Goal: Task Accomplishment & Management: Manage account settings

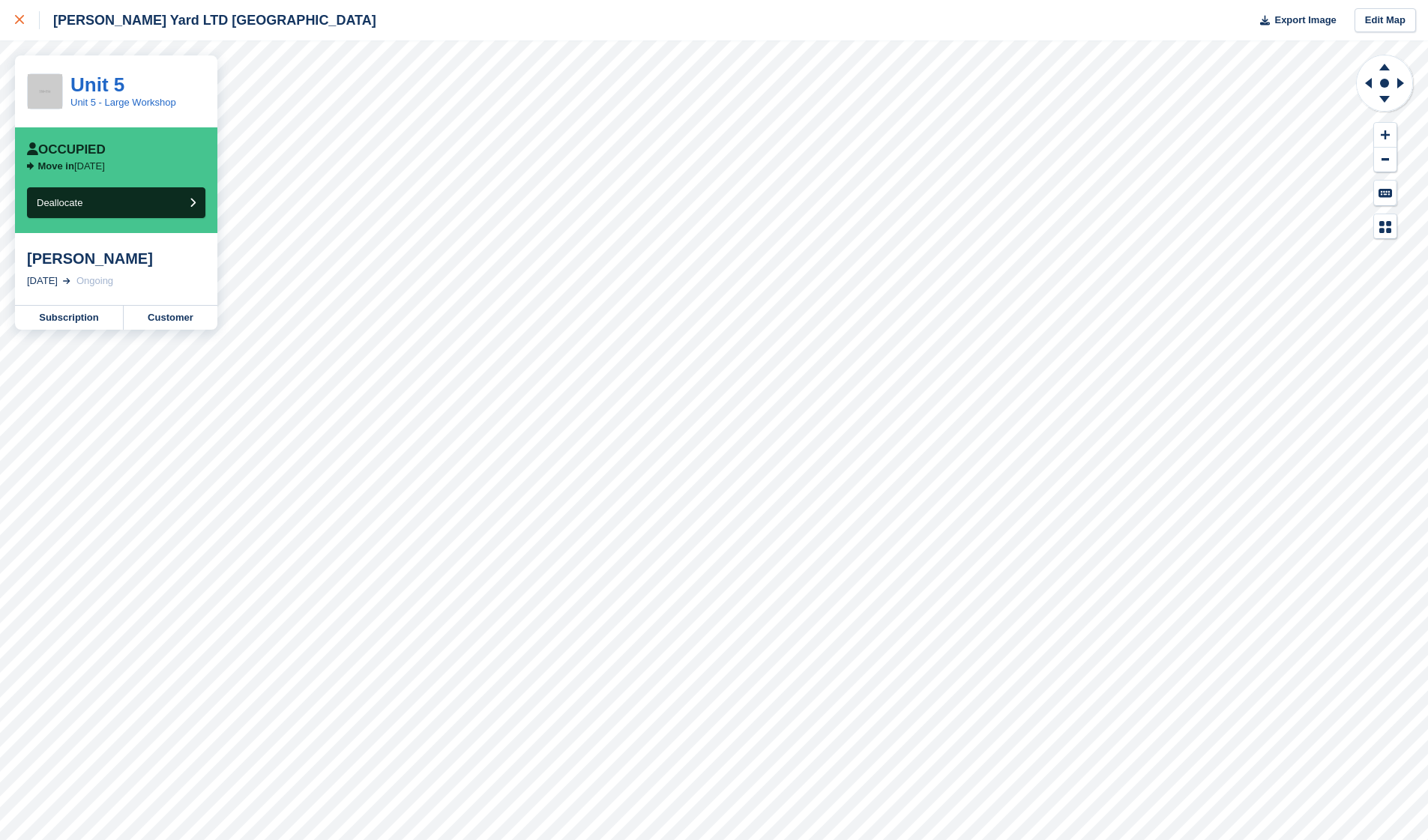
click at [23, 19] on icon at bounding box center [20, 20] width 9 height 9
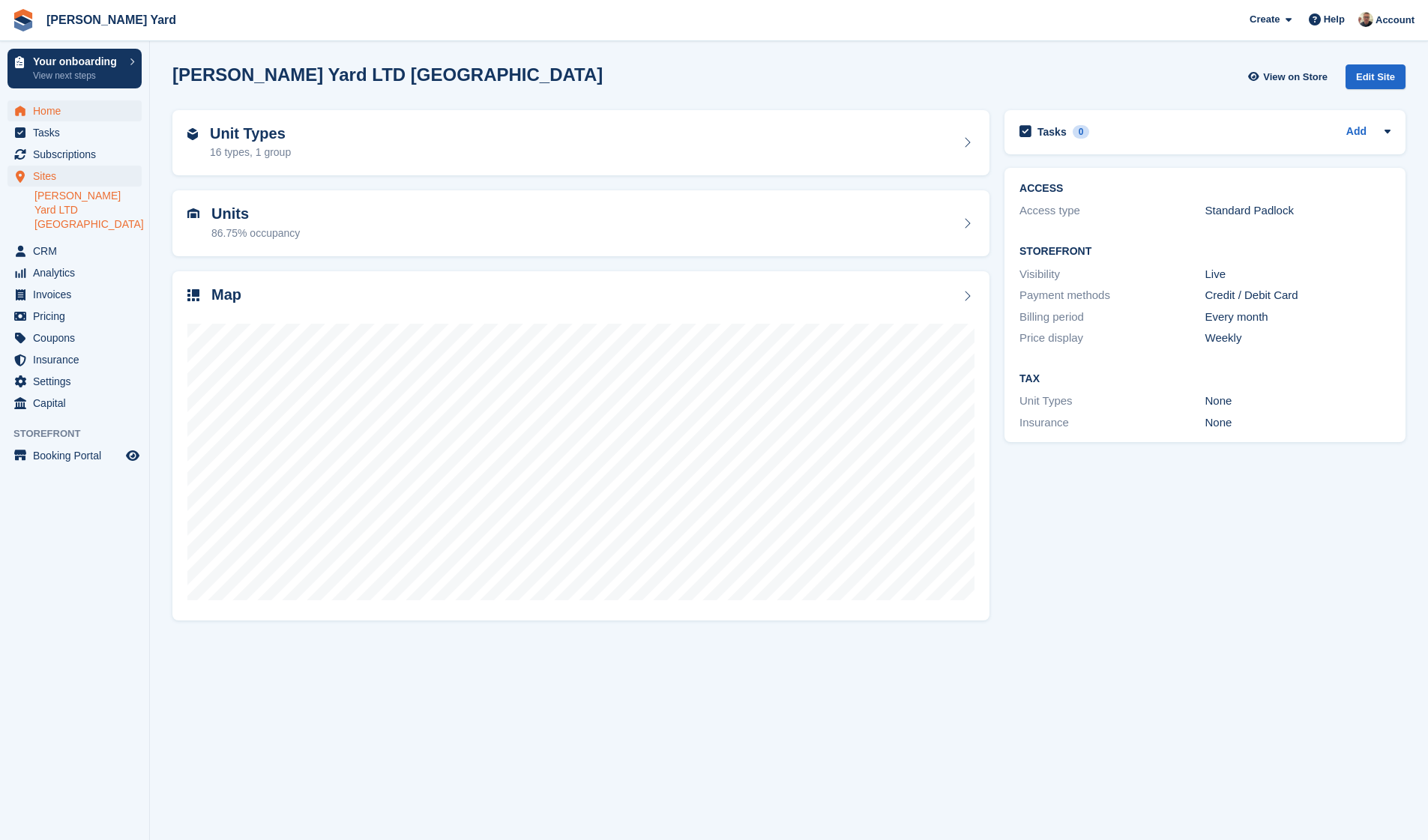
click at [49, 105] on span "Home" at bounding box center [78, 110] width 90 height 21
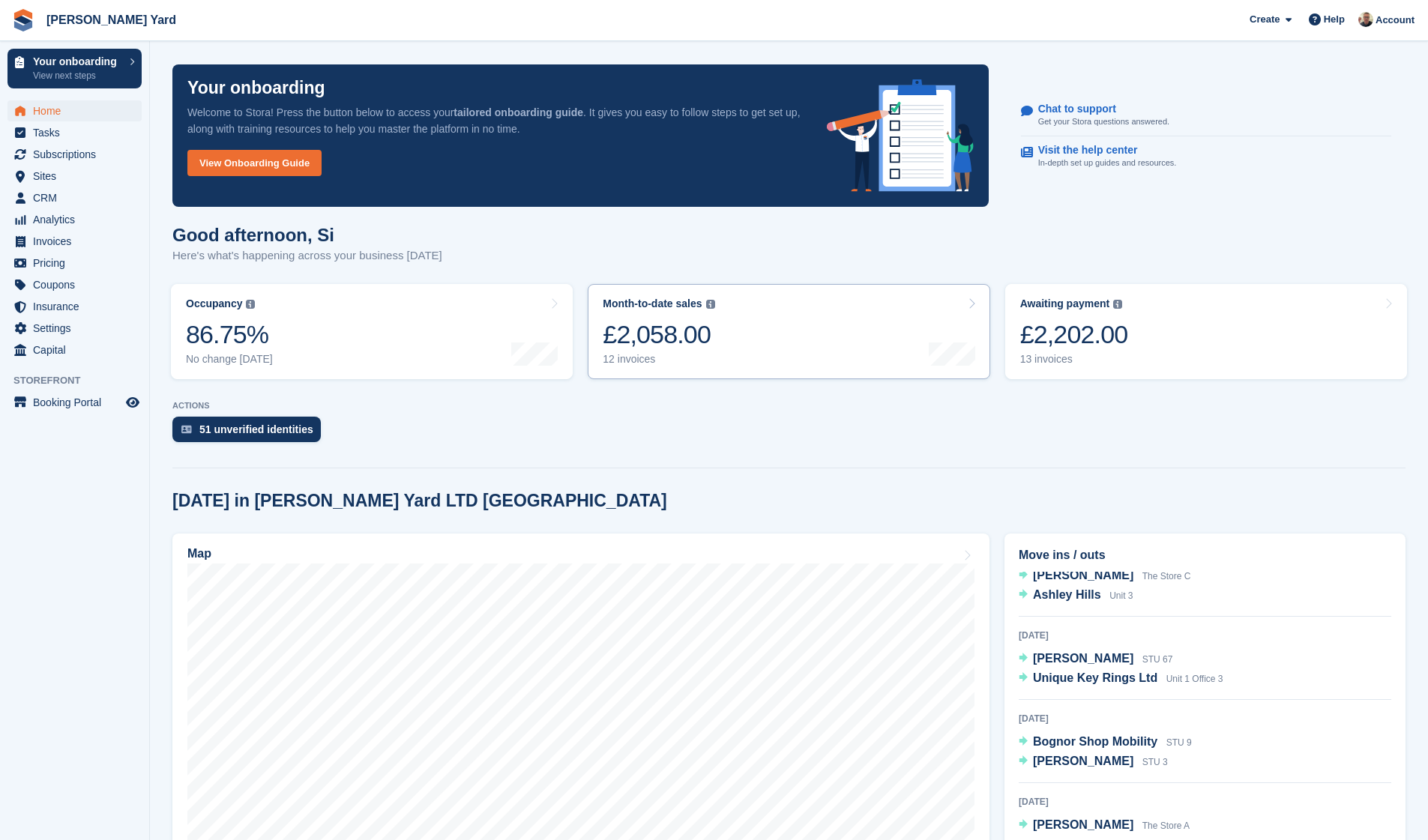
click at [766, 305] on link "Month-to-date sales The sum of all finalised invoices generated this month to d…" at bounding box center [789, 331] width 402 height 95
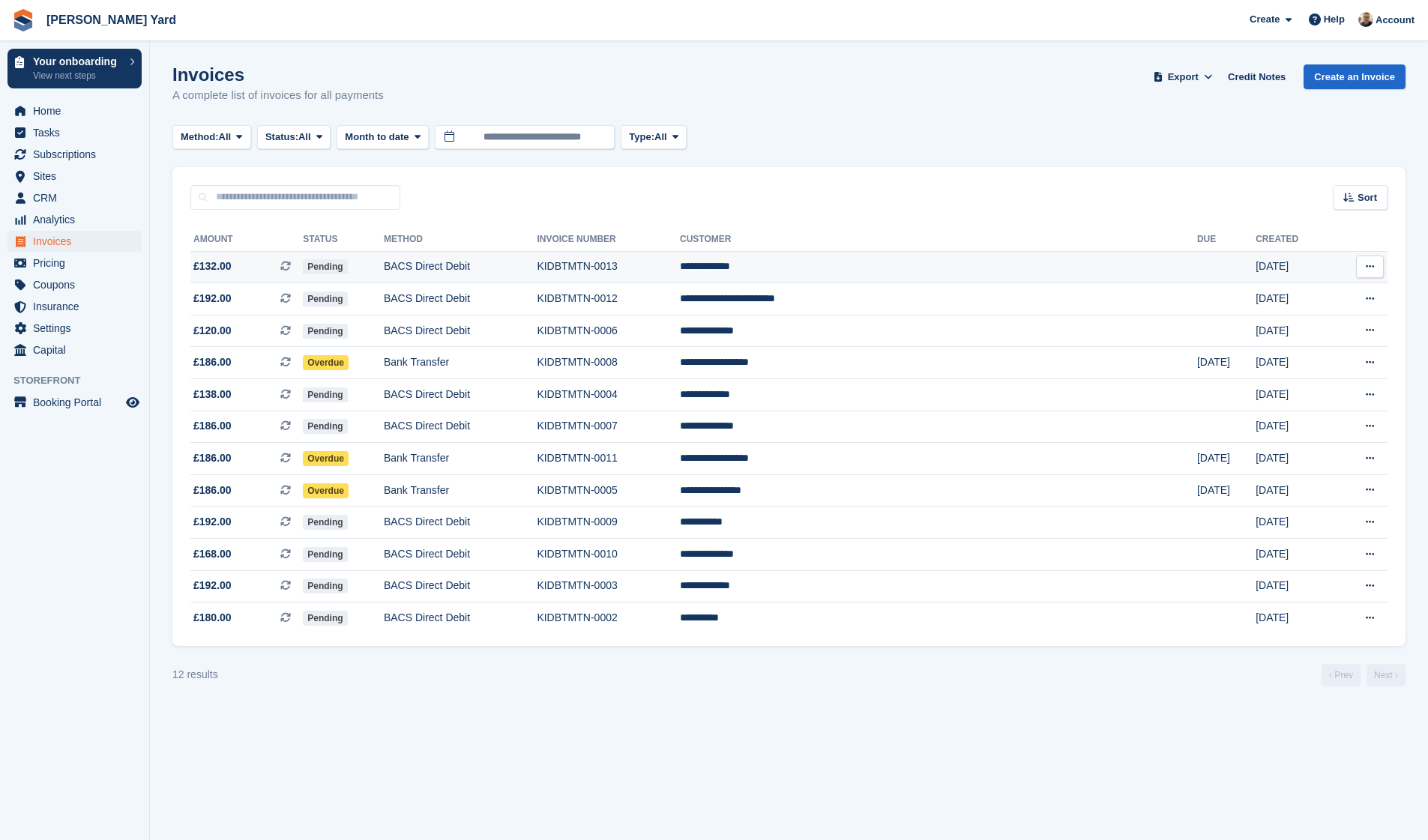
click at [1373, 262] on icon at bounding box center [1369, 266] width 8 height 10
click at [1318, 291] on p "Download PDF" at bounding box center [1310, 296] width 130 height 20
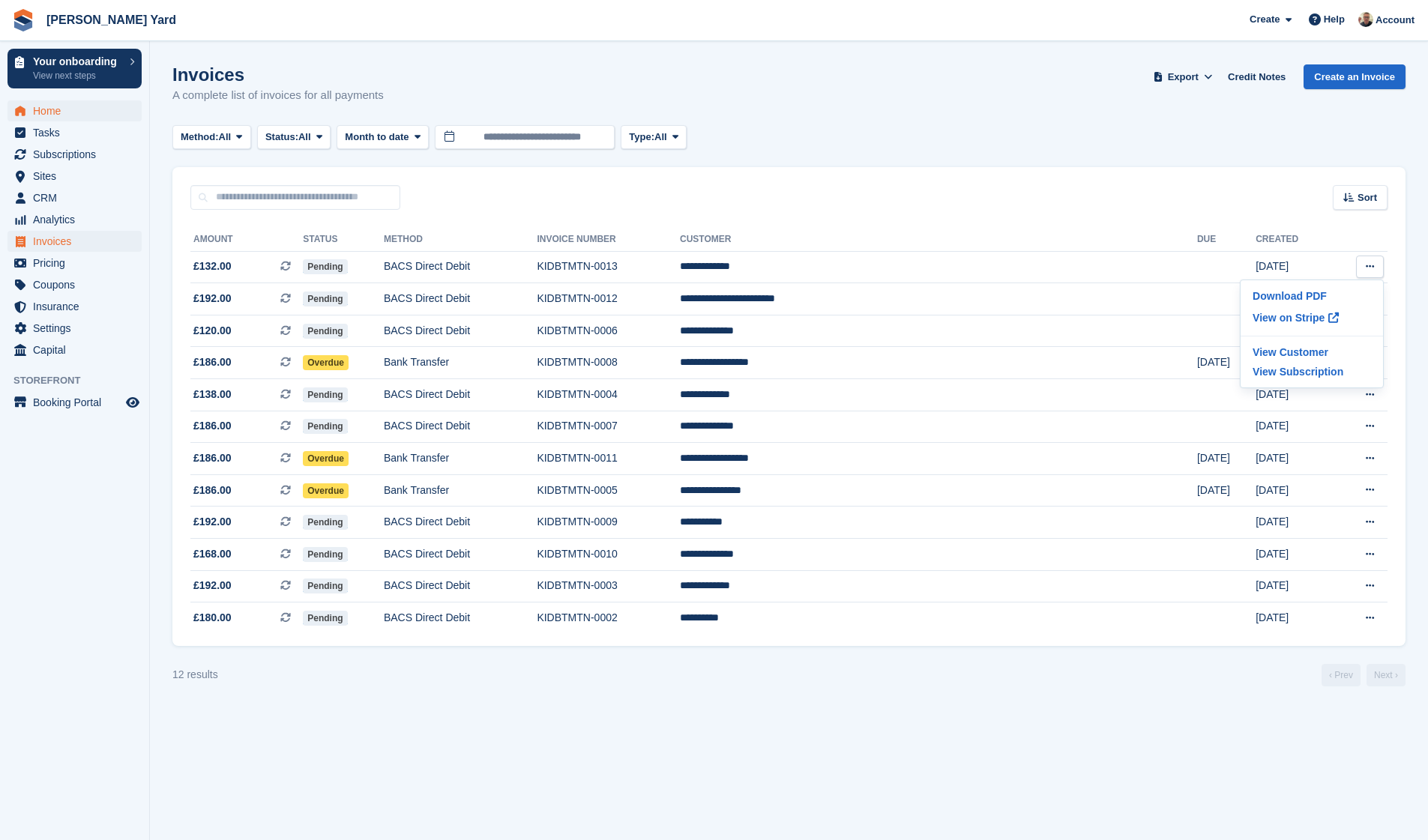
click at [69, 114] on span "Home" at bounding box center [78, 110] width 90 height 21
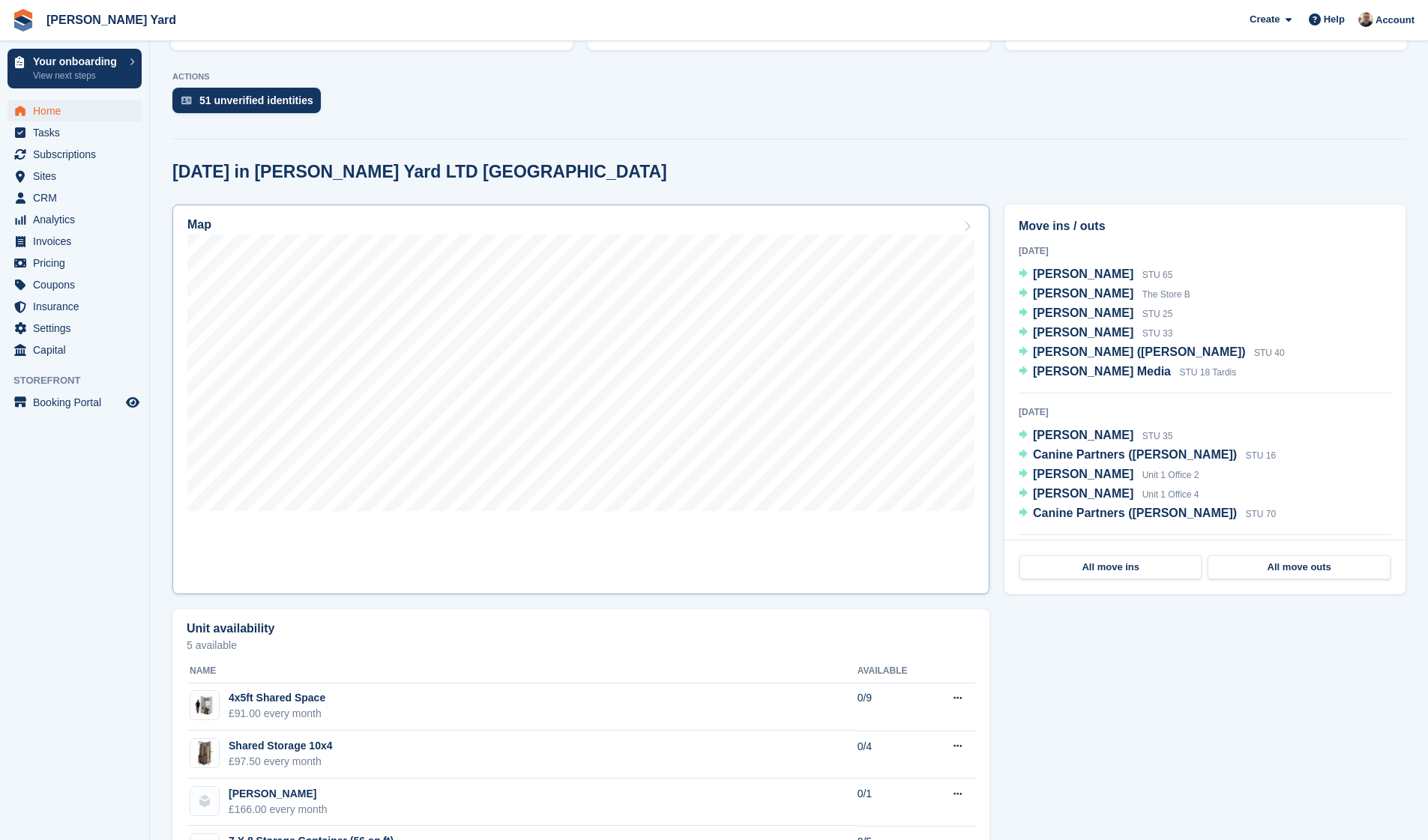
scroll to position [331, 0]
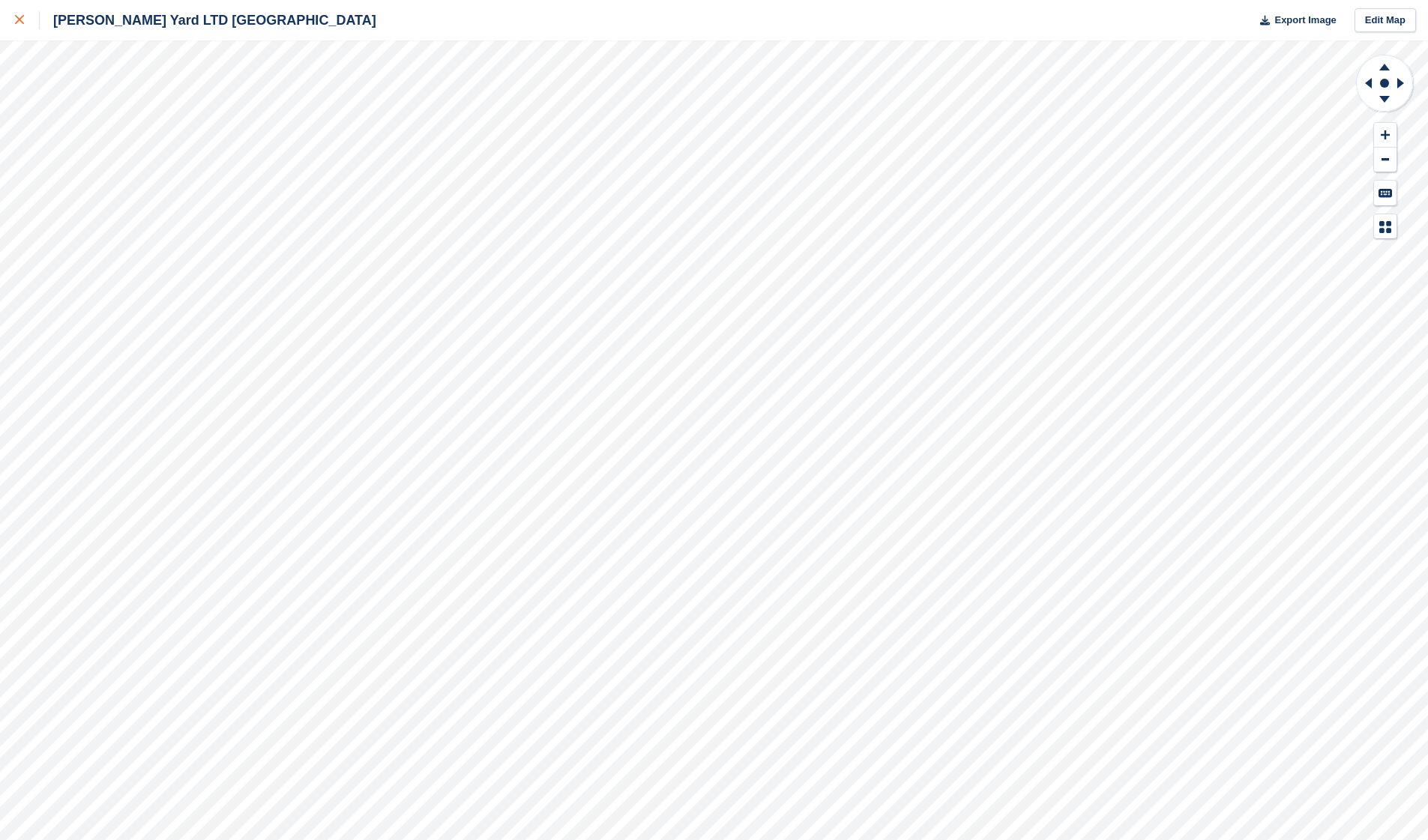
click at [22, 22] on icon at bounding box center [20, 20] width 9 height 9
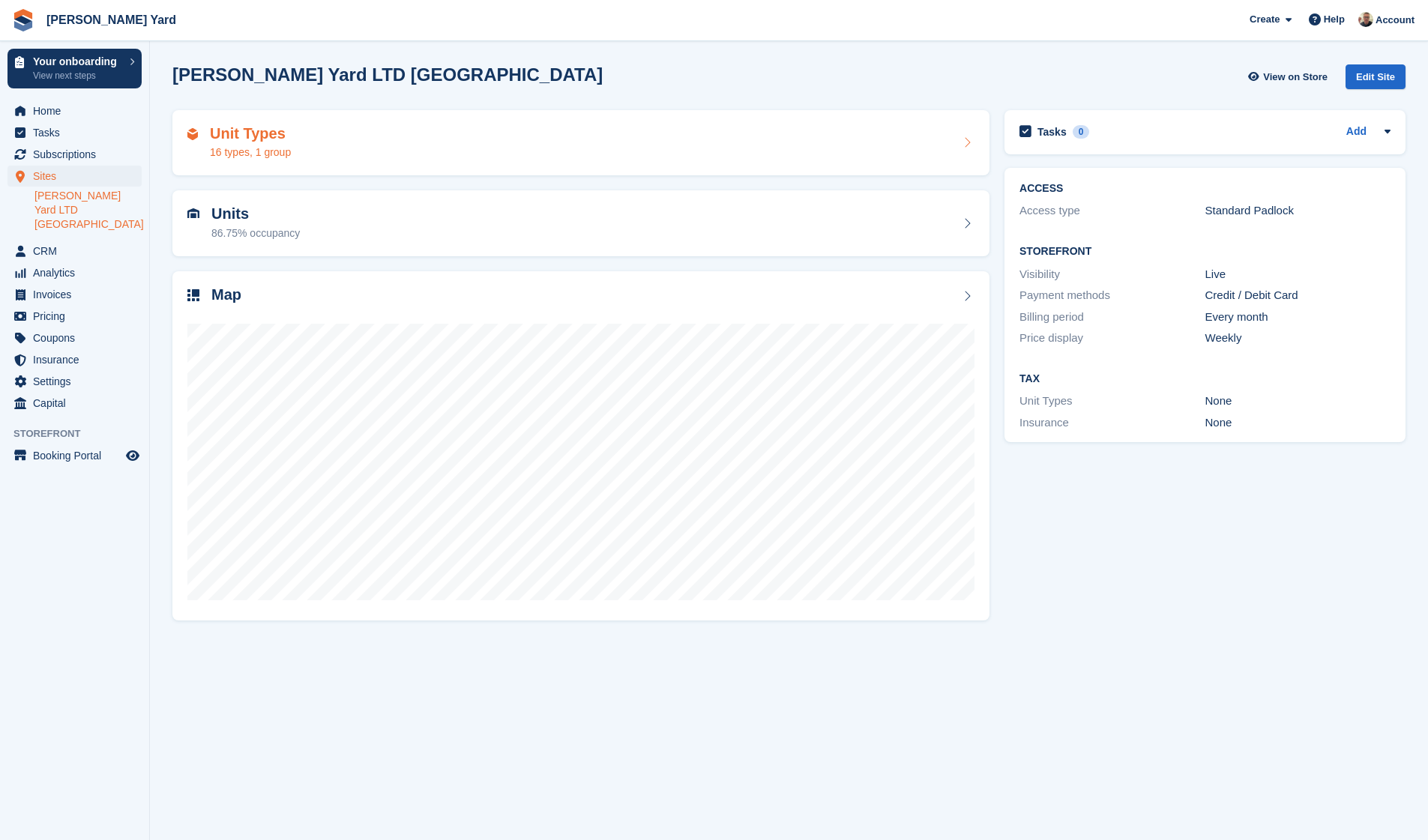
click at [267, 147] on div "16 types, 1 group" at bounding box center [250, 153] width 81 height 16
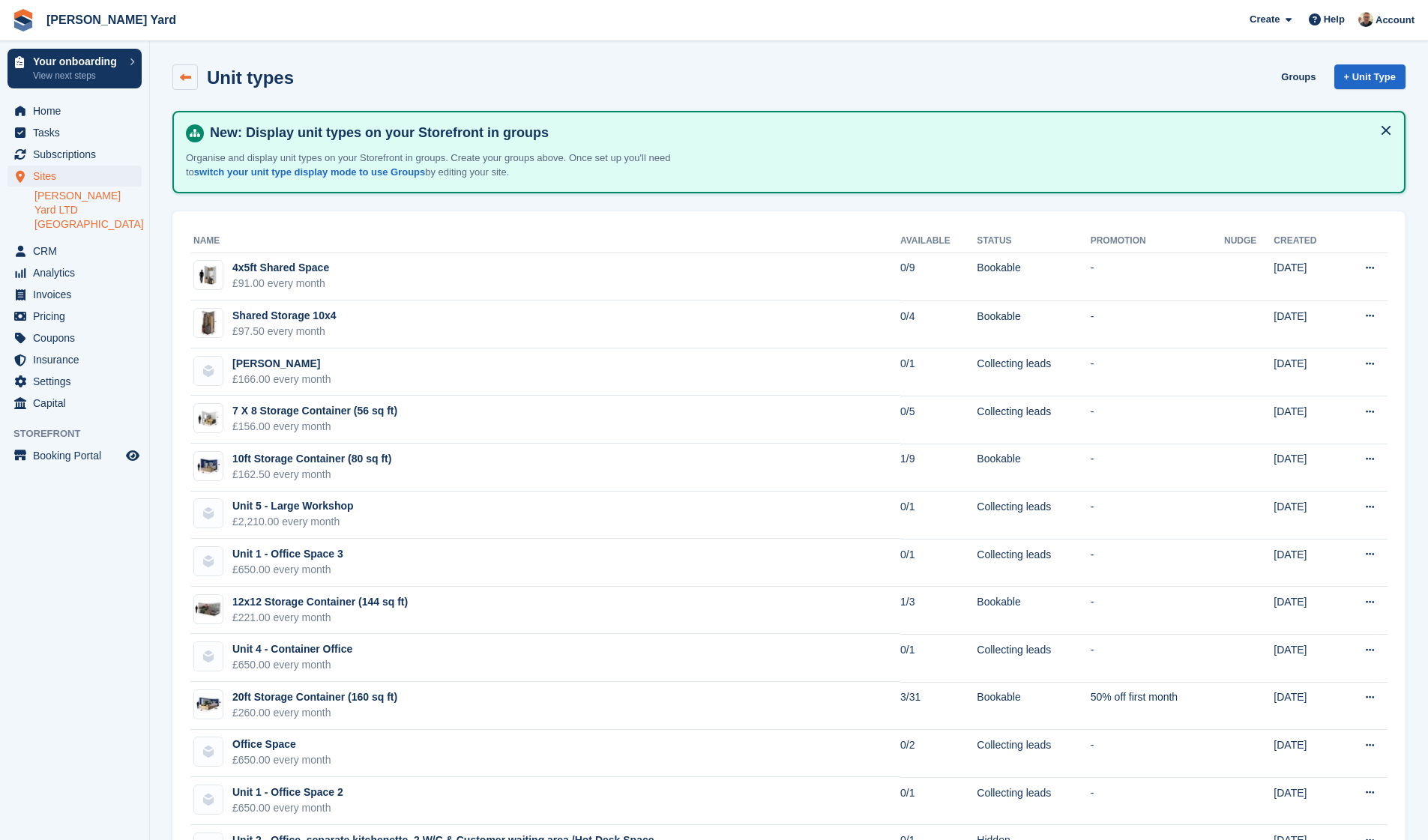
click at [193, 86] on link at bounding box center [185, 77] width 25 height 25
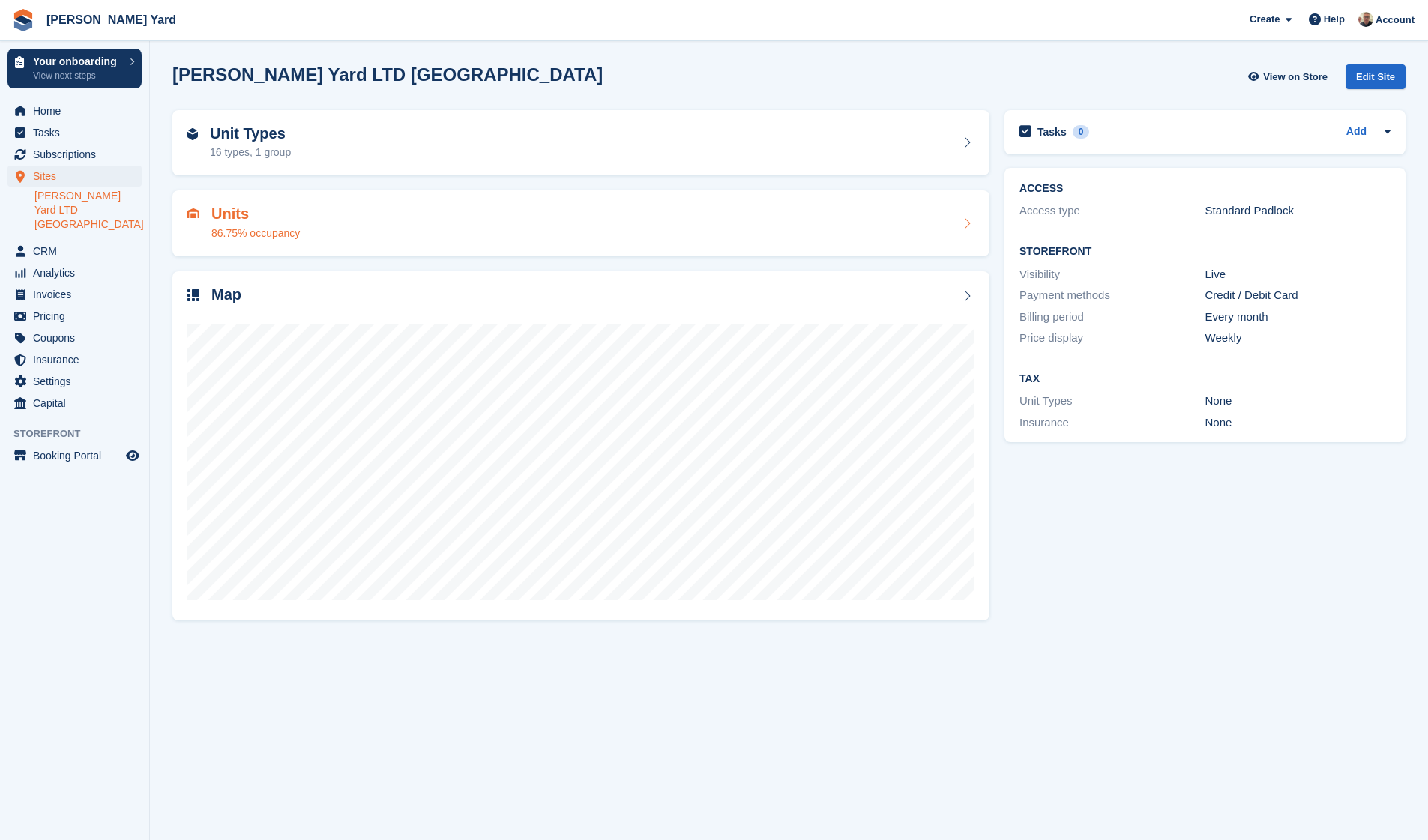
click at [338, 225] on div "Units 86.75% occupancy" at bounding box center [581, 223] width 787 height 36
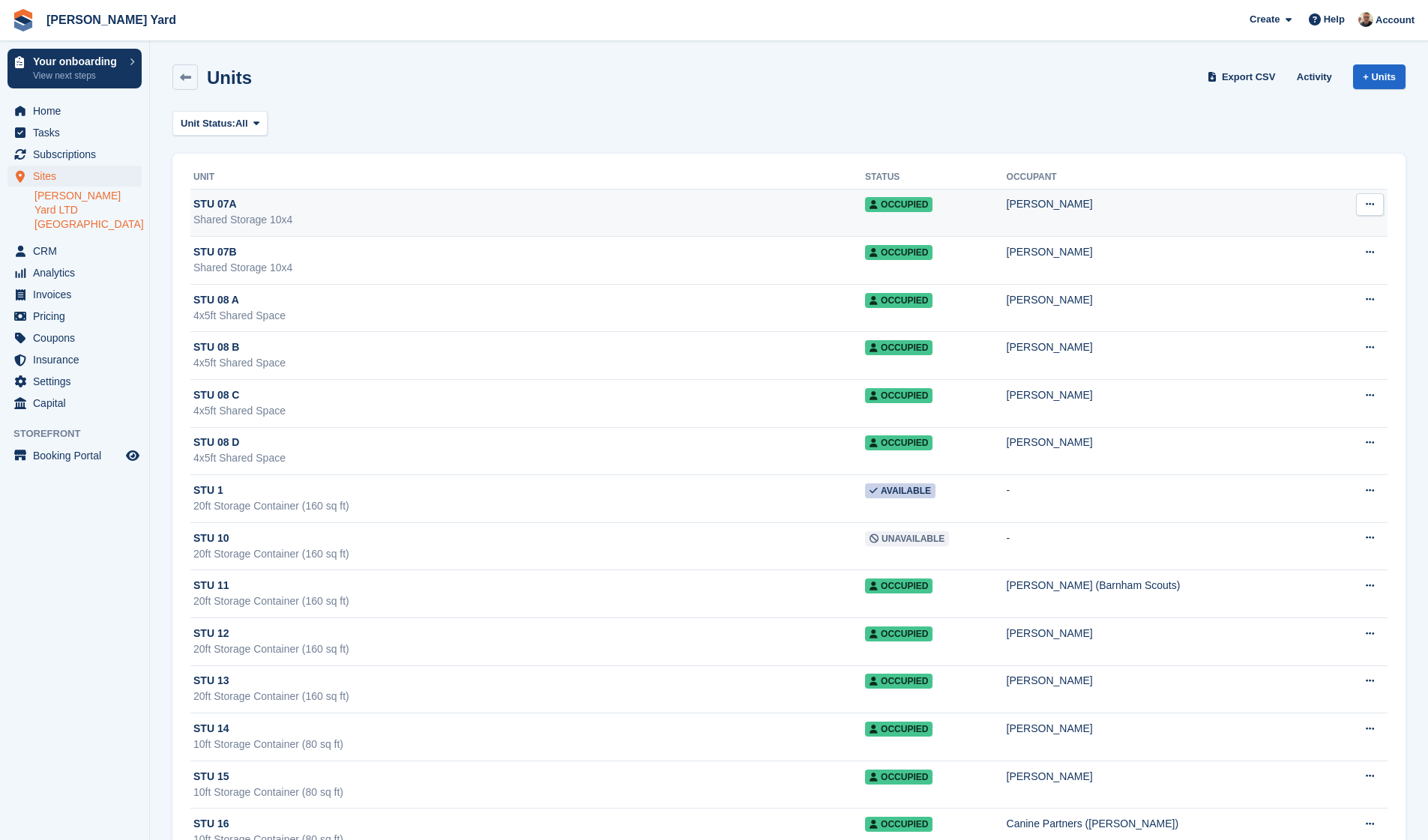
click at [1108, 201] on div "[PERSON_NAME]" at bounding box center [1170, 205] width 329 height 16
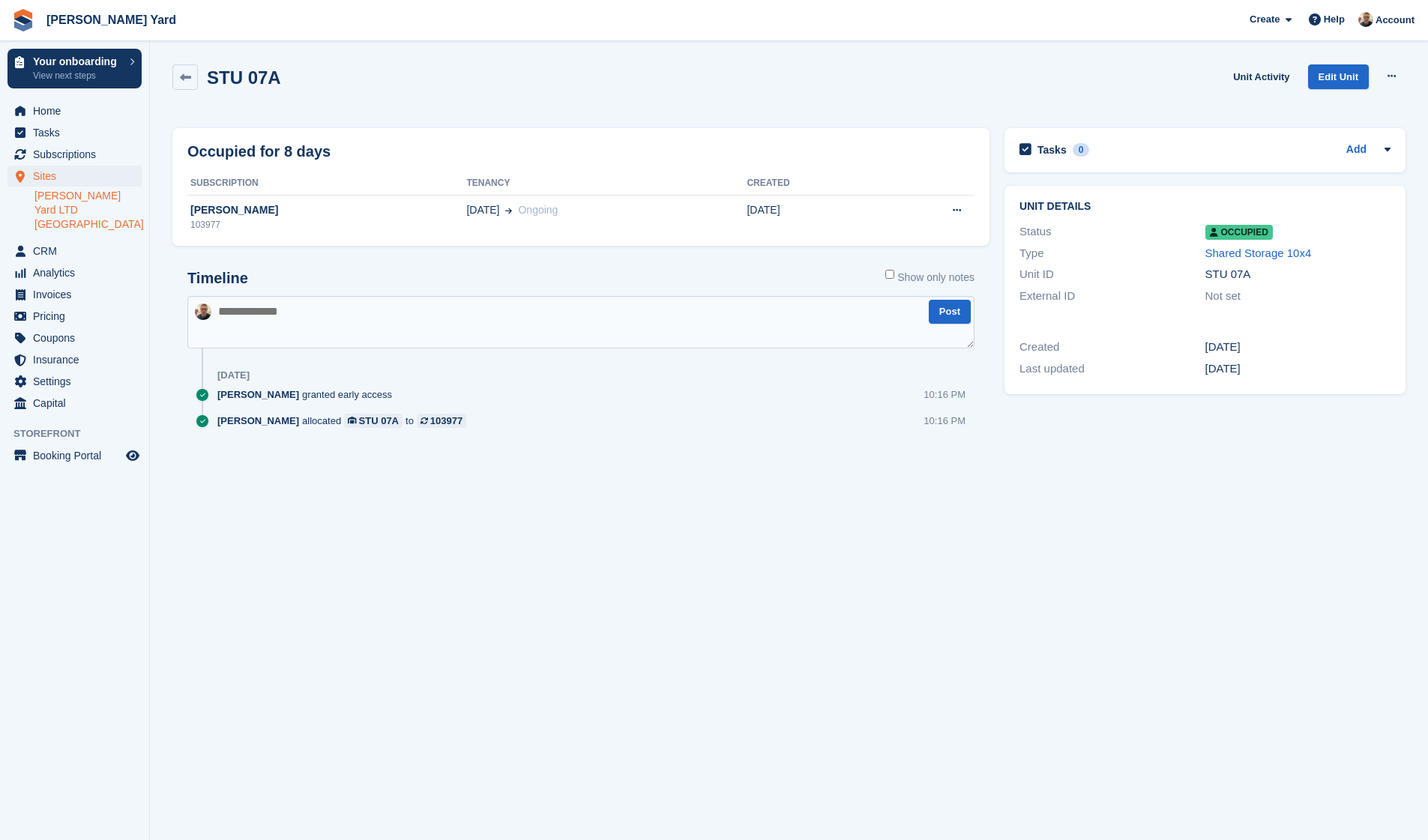
click at [361, 316] on textarea at bounding box center [581, 322] width 787 height 52
click at [187, 84] on link at bounding box center [185, 77] width 25 height 25
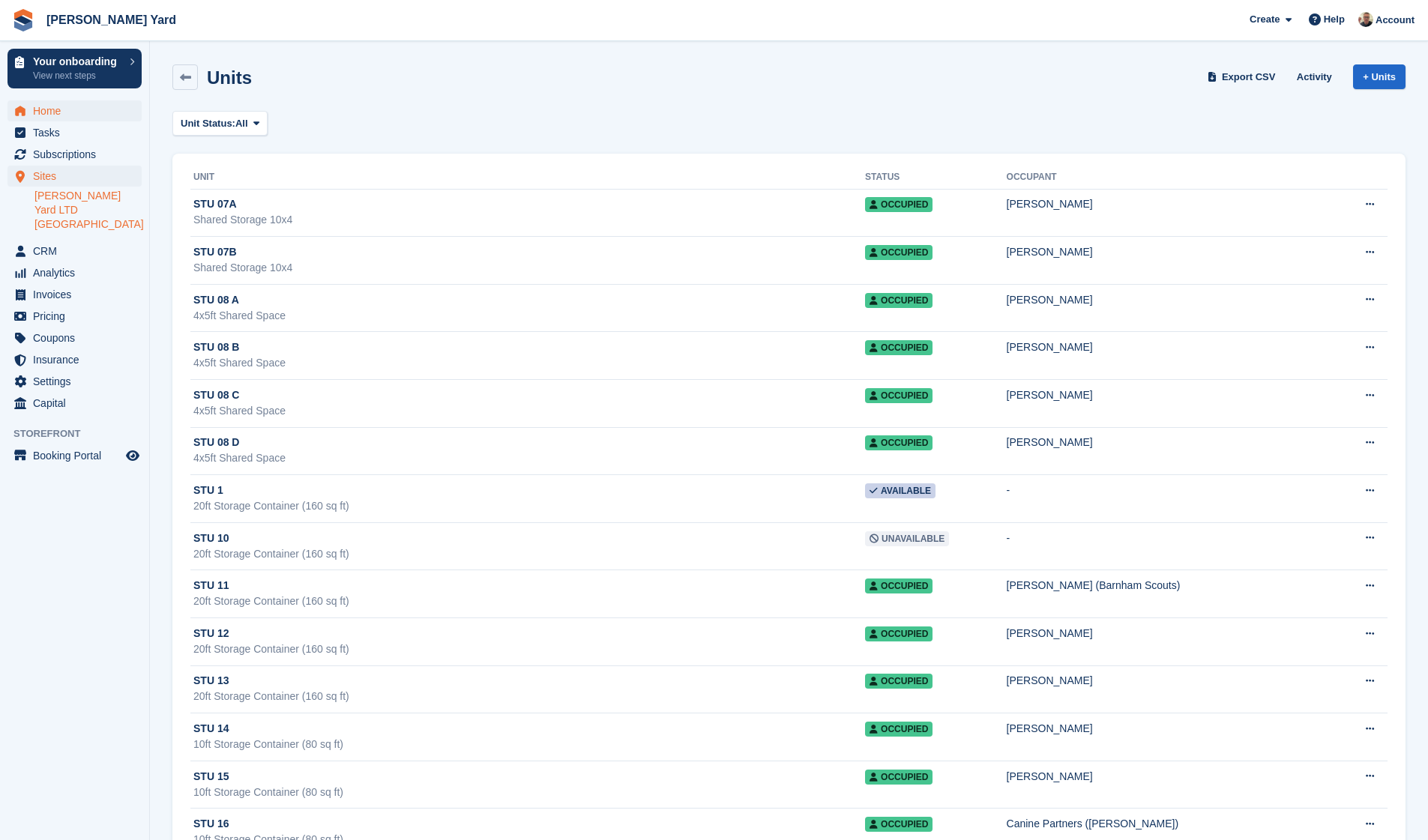
click at [74, 119] on span "Home" at bounding box center [78, 110] width 90 height 21
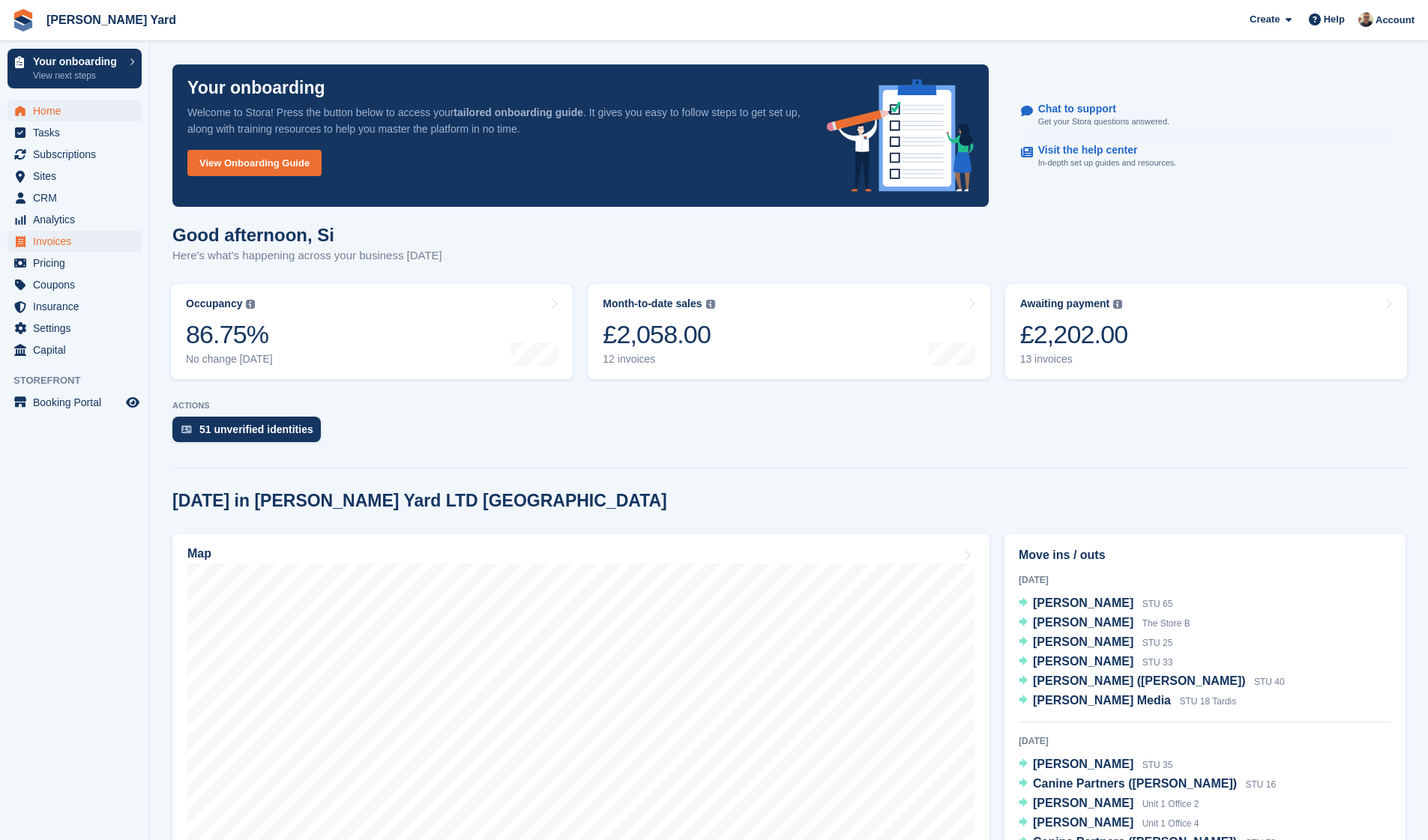
click at [60, 250] on span "Invoices" at bounding box center [78, 241] width 90 height 21
